Goal: Task Accomplishment & Management: Complete application form

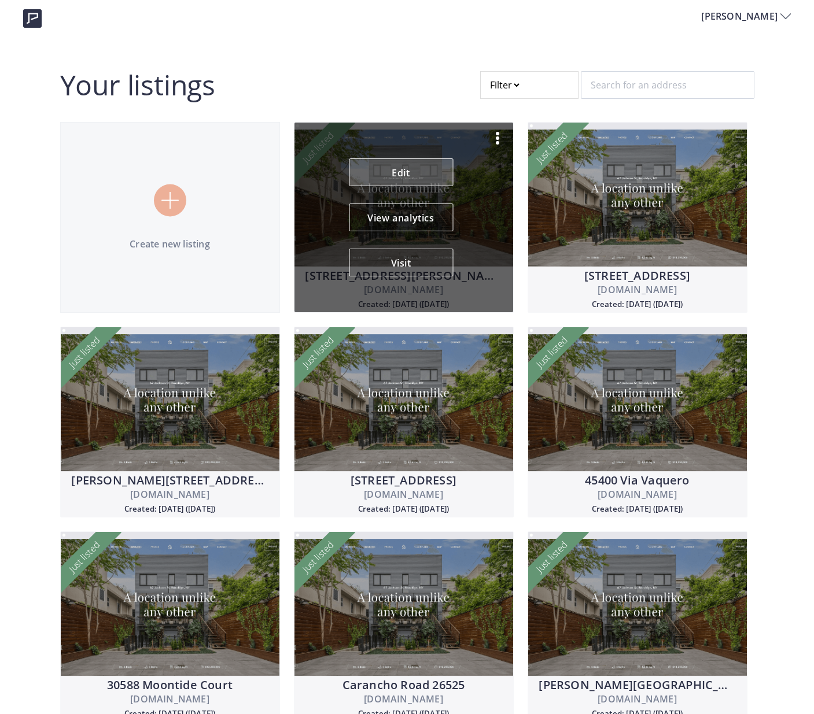
click at [439, 183] on link "Edit" at bounding box center [401, 172] width 104 height 28
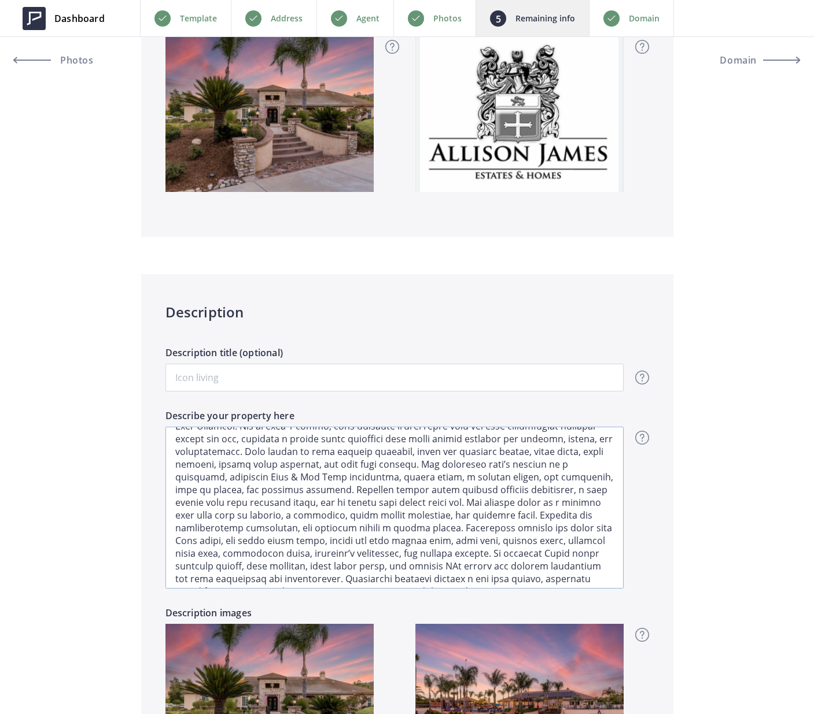
scroll to position [32, 0]
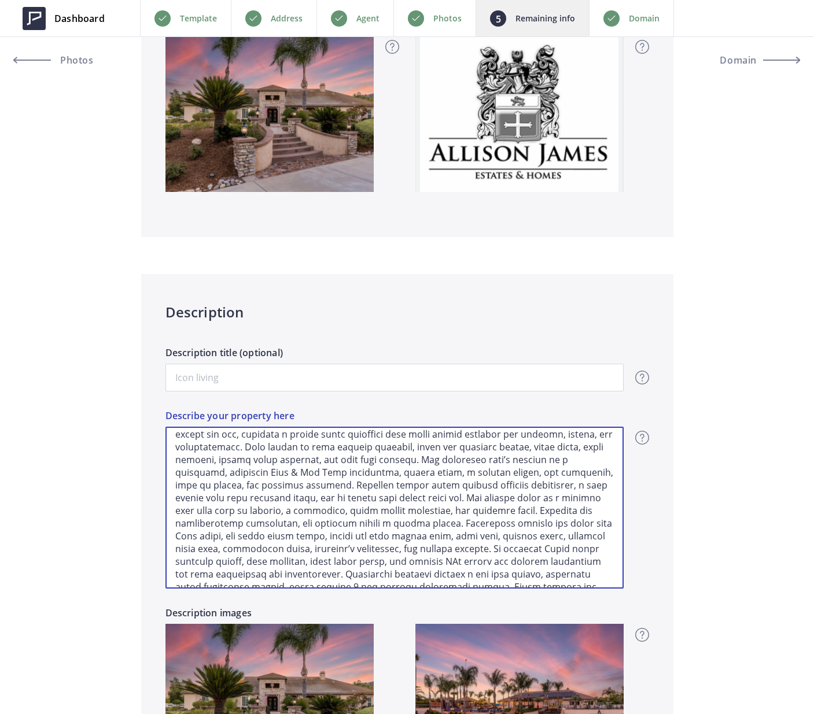
drag, startPoint x: 538, startPoint y: 483, endPoint x: 479, endPoint y: 481, distance: 59.1
click at [479, 481] on textarea "Describe your property here" at bounding box center [394, 508] width 458 height 162
paste textarea "https://moribyan.com/chocolate-chip-cookies/"
type input "2,050,000"
type textarea "Welcome to this entertainer’s dream estate in the exclusive gated community of …"
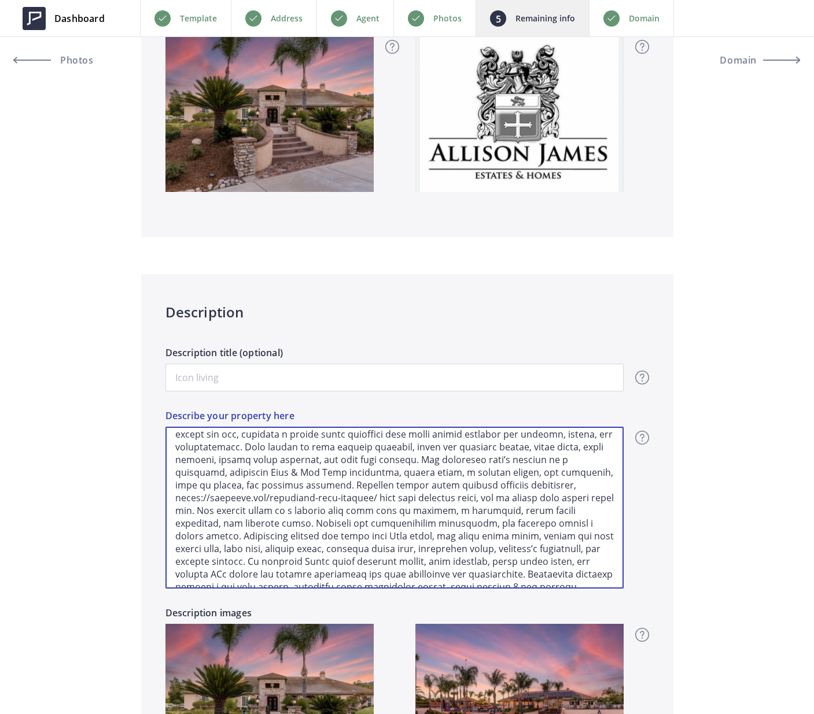
drag, startPoint x: 374, startPoint y: 497, endPoint x: 165, endPoint y: 493, distance: 208.8
click at [164, 494] on div "Description Description title (optional) Overview - overview title and text Her…" at bounding box center [407, 549] width 532 height 551
type input "2,050,000"
type textarea "Welcome to this entertainer’s dream estate in the exclusive gated community of …"
type input "2,050,000"
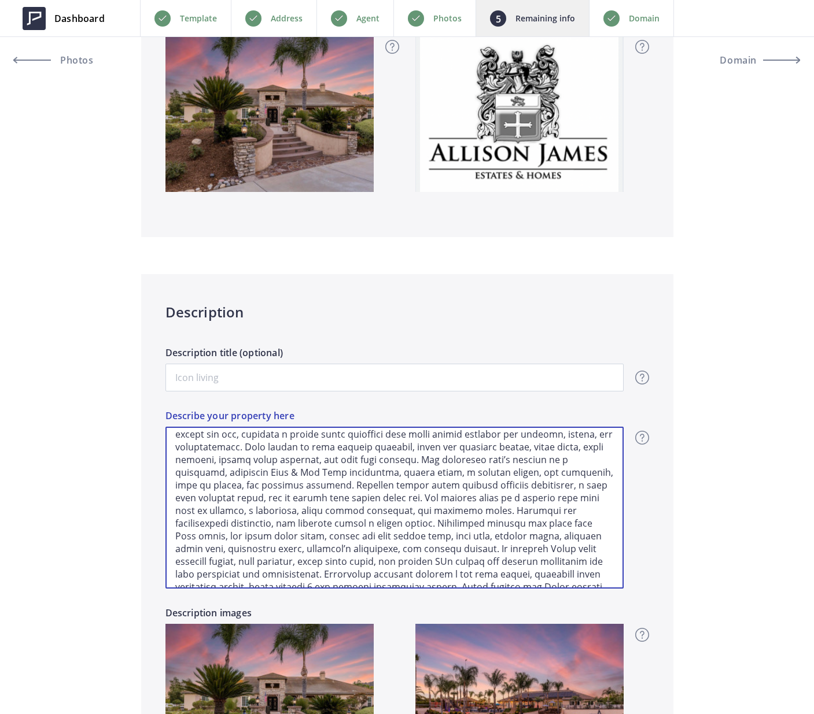
type textarea "Welcome to this entertainer’s dream estate in the exclusive gated community of …"
type input "2,050,000"
type textarea "Welcome to this entertainer’s dream estate in the exclusive gated community of …"
type input "2,050,000"
type textarea "Welcome to this entertainer’s dream estate in the exclusive gated community of …"
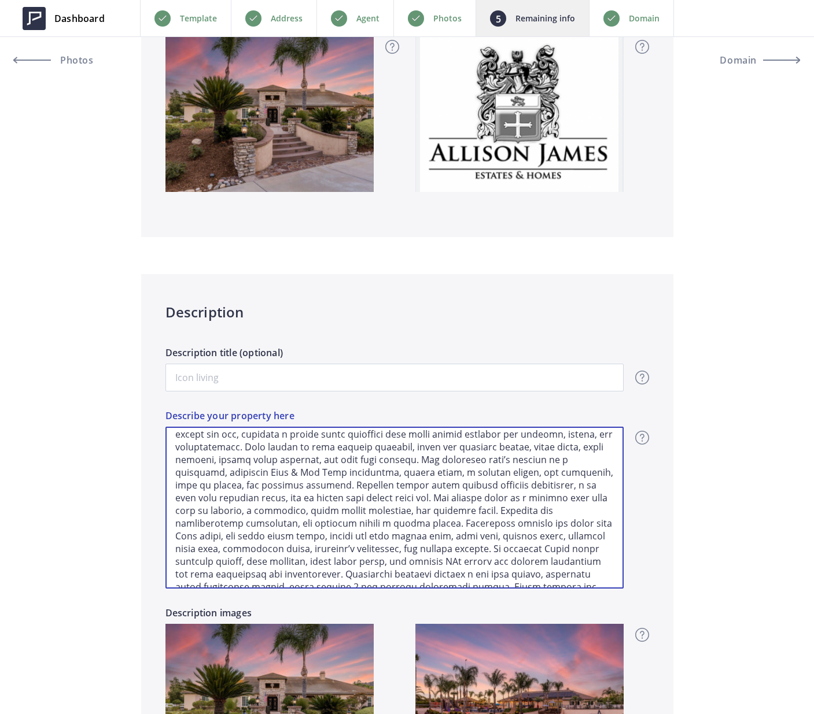
type input "2,050,000"
type textarea "Welcome to this entertainer’s dream estate in the exclusive gated community of …"
type input "2,050,000"
type textarea "Welcome to this entertainer’s dream estate in the exclusive gated community of …"
type input "2,050,000"
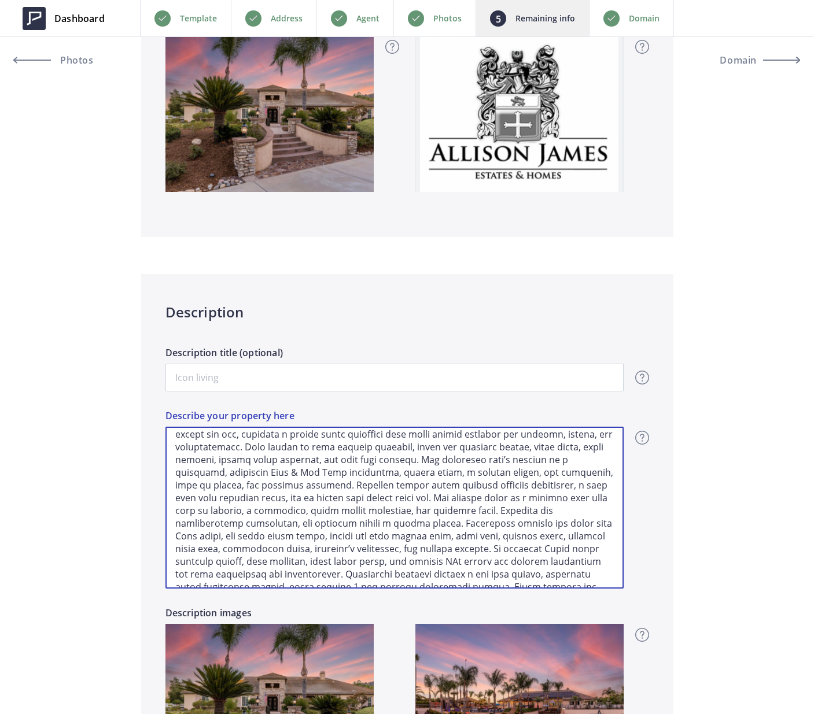
type textarea "Welcome to this entertainer’s dream estate in the exclusive gated community of …"
type input "2,050,000"
type textarea "Welcome to this entertainer’s dream estate in the exclusive gated community of …"
type input "2,050,000"
type textarea "Welcome to this entertainer’s dream estate in the exclusive gated community of …"
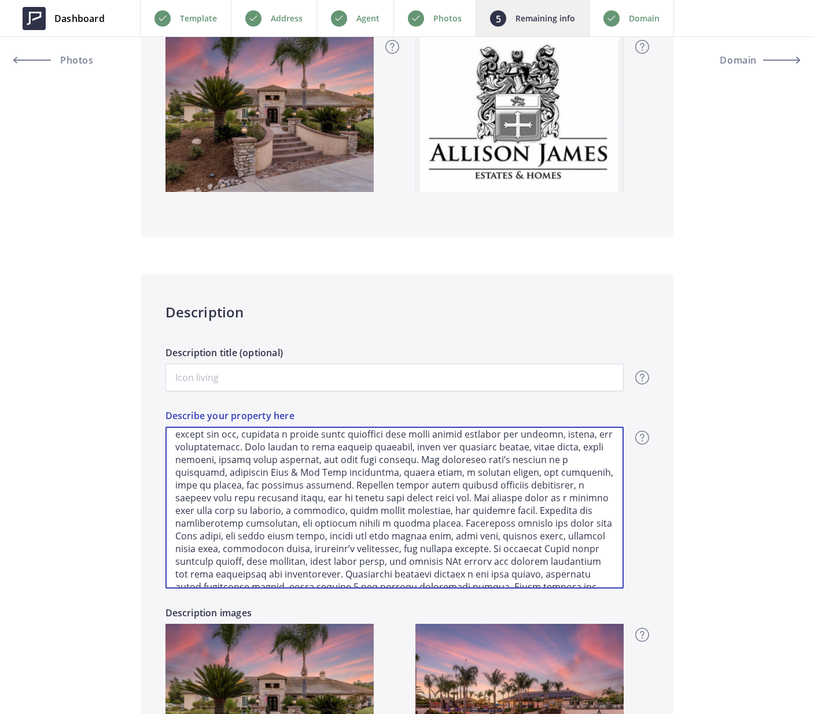
type input "2,050,000"
type textarea "Welcome to this entertainer’s dream estate in the exclusive gated community of …"
type input "2,050,000"
type textarea "Welcome to this entertainer’s dream estate in the exclusive gated community of …"
type input "2,050,000"
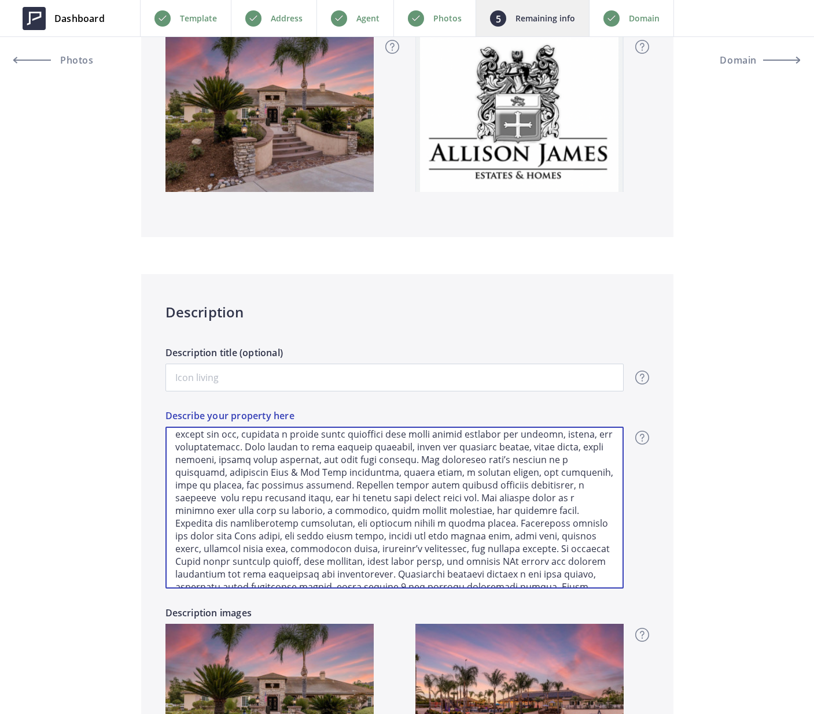
type textarea "Welcome to this entertainer’s dream estate in the exclusive gated community of …"
type input "2,050,000"
type textarea "Welcome to this entertainer’s dream estate in the exclusive gated community of …"
type input "2,050,000"
type textarea "Welcome to this entertainer’s dream estate in the exclusive gated community of …"
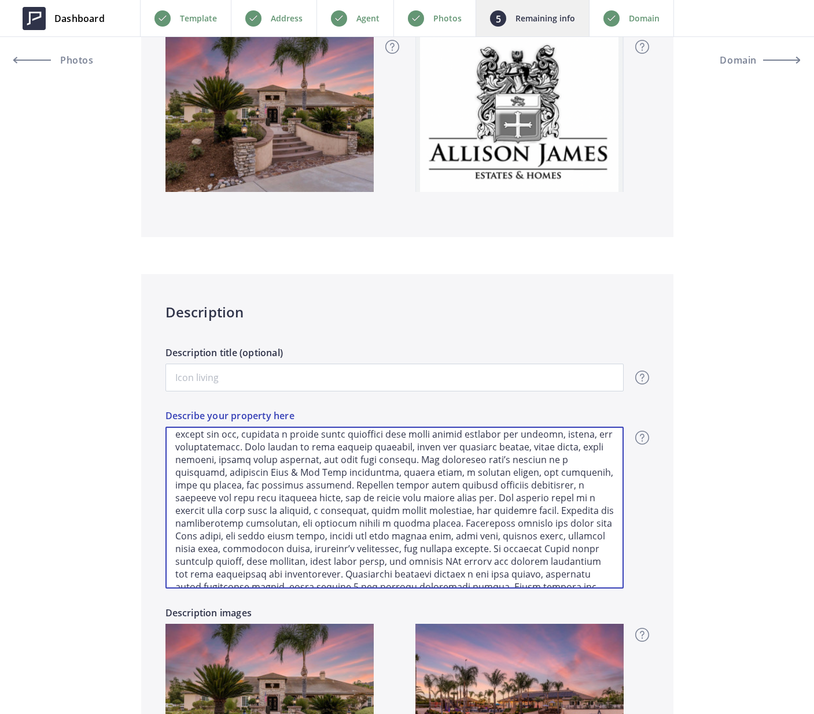
type input "2,050,000"
type textarea "Welcome to this entertainer’s dream estate in the exclusive gated community of …"
type input "2,050,000"
type textarea "Welcome to this entertainer’s dream estate in the exclusive gated community of …"
type input "2,050,000"
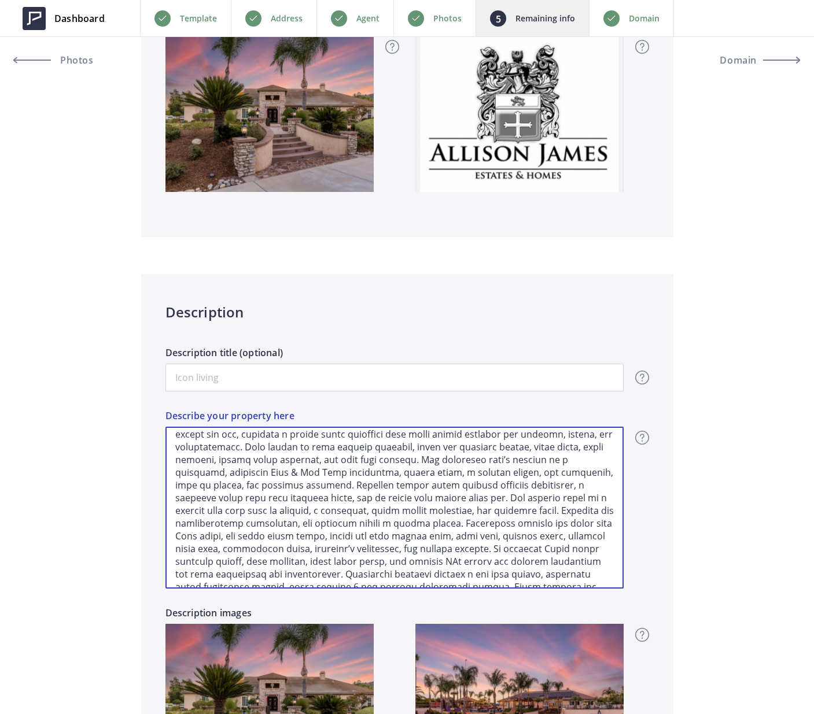
type textarea "Welcome to this entertainer’s dream estate in the exclusive gated community of …"
click at [523, 486] on textarea "Describe your property here" at bounding box center [394, 508] width 458 height 162
type input "2,050,000"
type textarea "Welcome to this entertainer’s dream estate in the exclusive gated community of …"
type input "2,050,000"
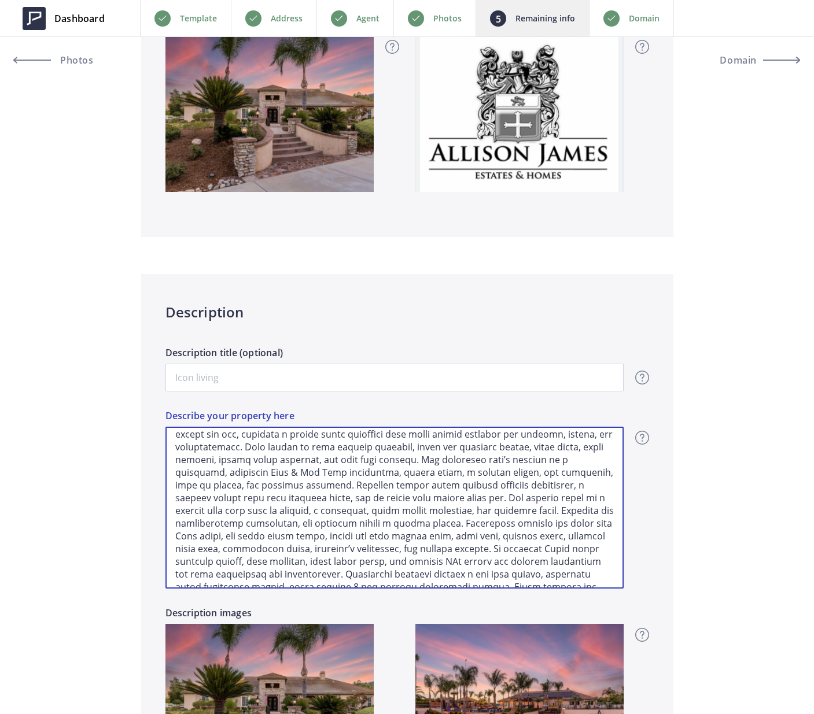
type textarea "Welcome to this entertainer’s dream estate in the exclusive gated community of …"
type input "2,050,000"
type textarea "Welcome to this entertainer’s dream estate in the exclusive gated community of …"
type input "2,050,000"
type textarea "Welcome to this entertainer’s dream estate in the exclusive gated community of …"
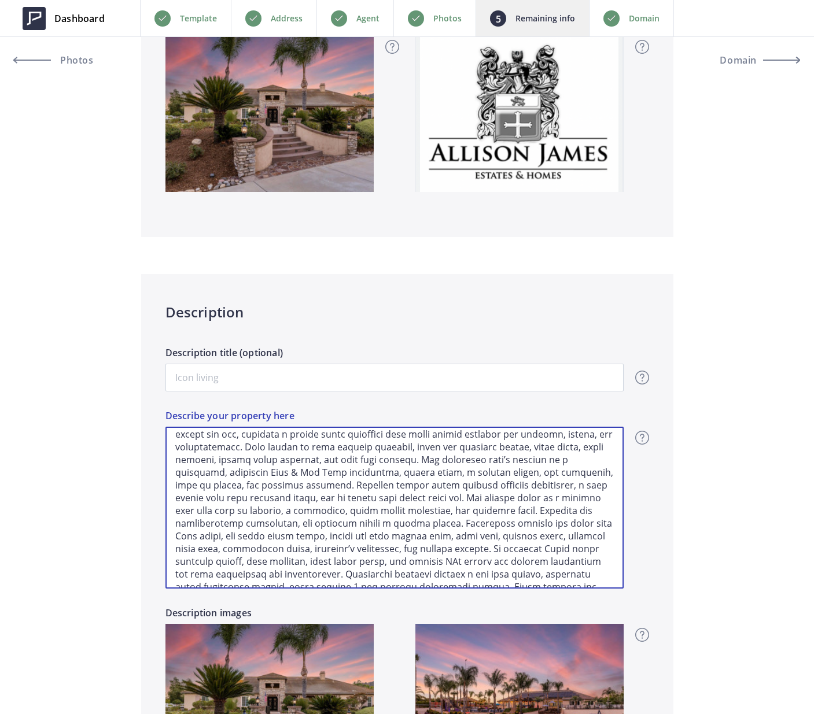
type input "2,050,000"
type textarea "Welcome to this entertainer’s dream estate in the exclusive gated community of …"
type input "2,050,000"
type textarea "Welcome to this entertainer’s dream estate in the exclusive gated community of …"
type input "2,050,000"
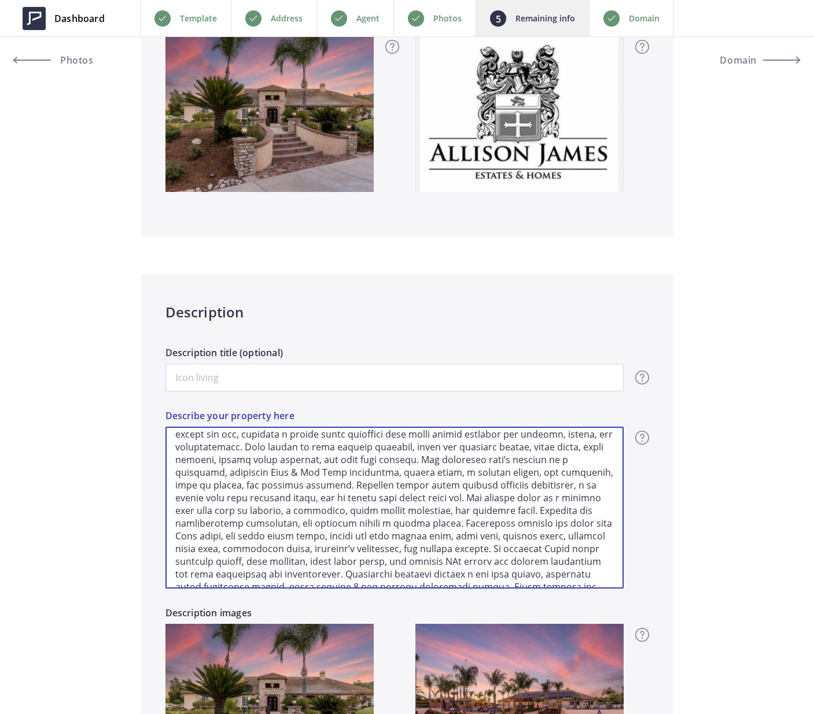
type textarea "Welcome to this entertainer’s dream estate in the exclusive gated community of …"
type input "2,050,000"
type textarea "Welcome to this entertainer’s dream estate in the exclusive gated community of …"
type input "2,050,000"
type textarea "Welcome to this entertainer’s dream estate in the exclusive gated community of …"
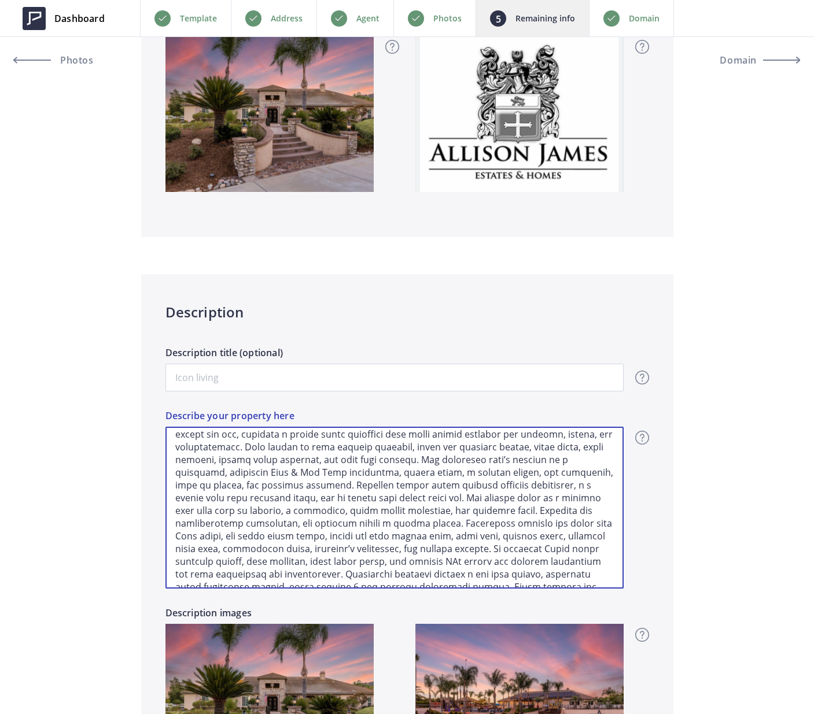
type input "2,050,000"
type textarea "Welcome to this entertainer’s dream estate in the exclusive gated community of …"
type input "2,050,000"
type textarea "Welcome to this entertainer’s dream estate in the exclusive gated community of …"
type input "2,050,000"
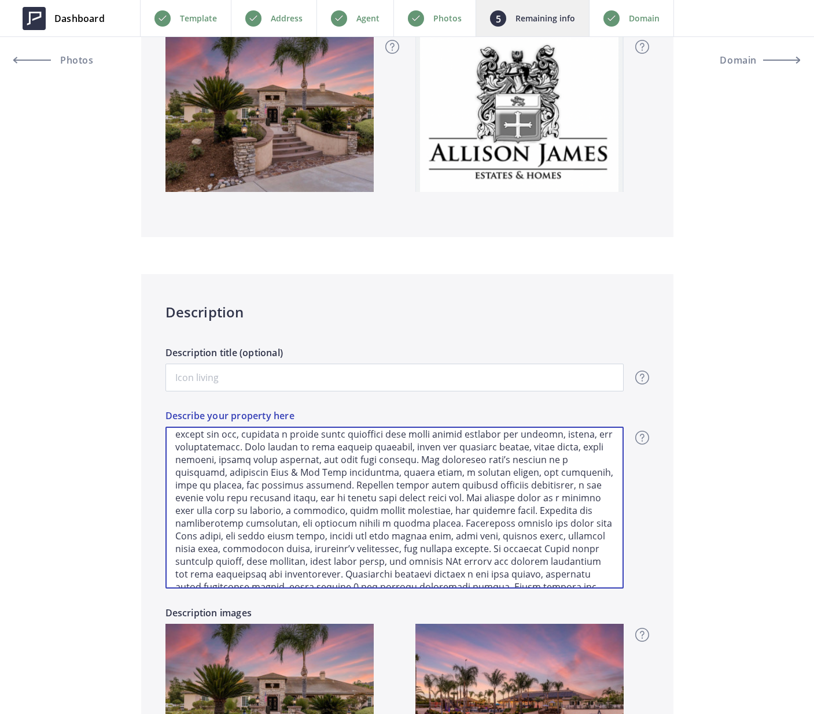
type textarea "Welcome to this entertainer’s dream estate in the exclusive gated community of …"
type input "2,050,000"
type textarea "Welcome to this entertainer’s dream estate in the exclusive gated community of …"
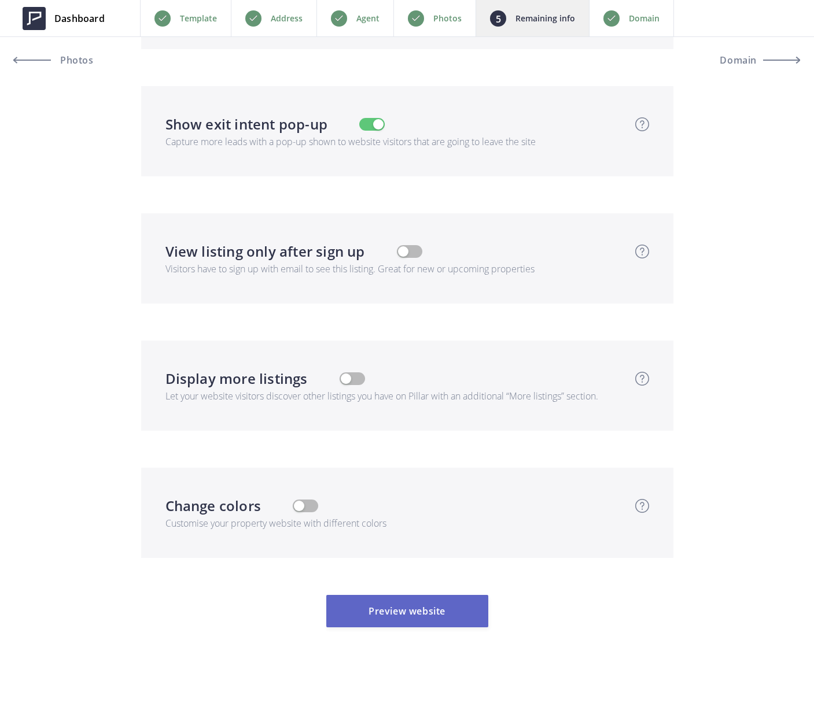
scroll to position [3333, 0]
click at [368, 621] on button "Preview website" at bounding box center [407, 611] width 162 height 32
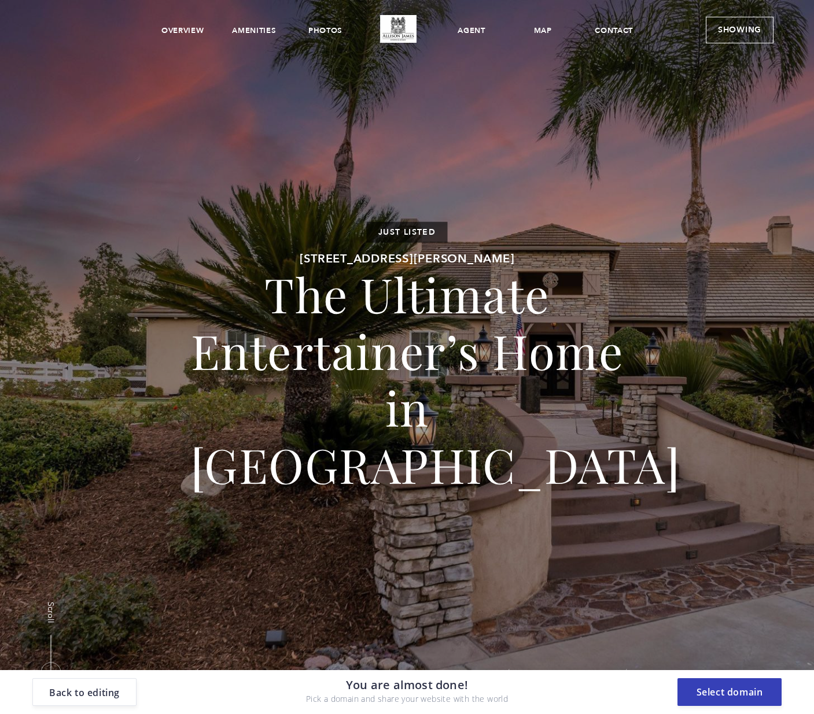
scroll to position [0, 0]
